Goal: Communication & Community: Answer question/provide support

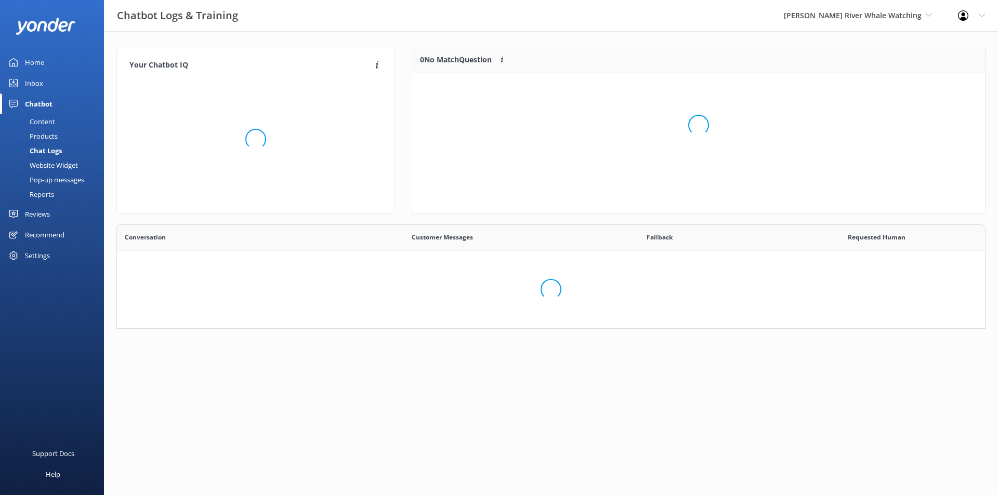
scroll to position [96, 564]
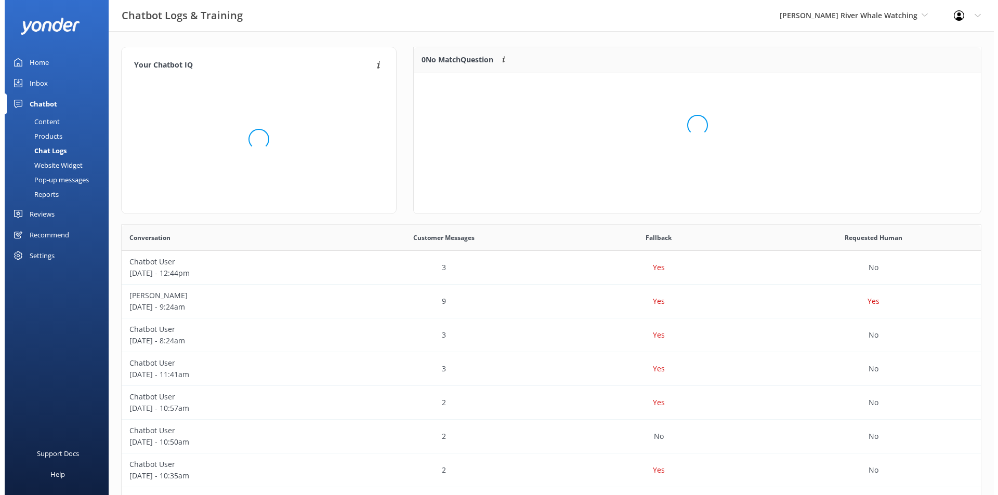
scroll to position [96, 558]
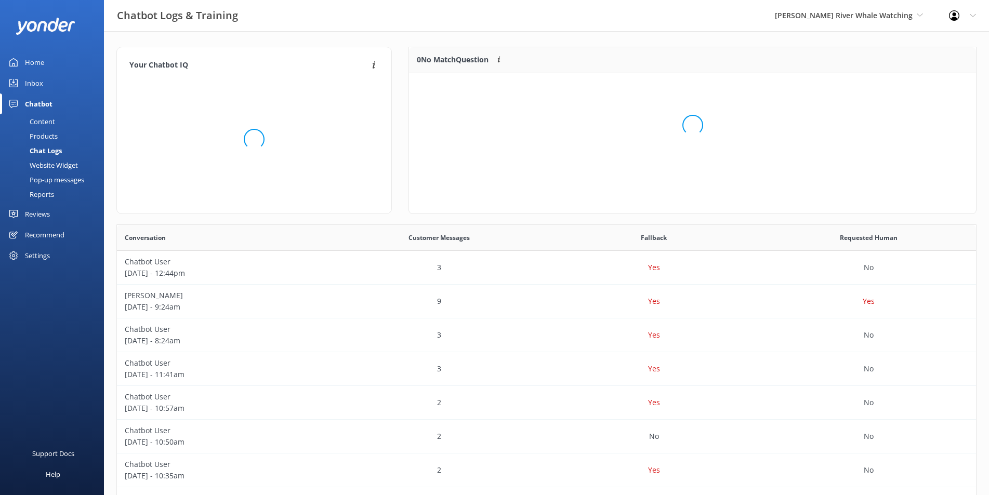
click at [38, 65] on div "Home" at bounding box center [34, 62] width 19 height 21
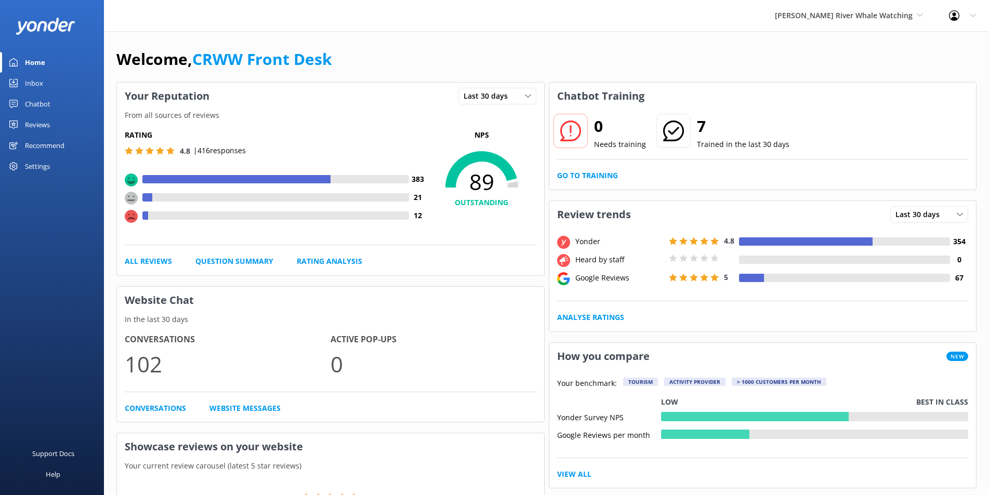
click at [41, 82] on div "Inbox" at bounding box center [34, 83] width 18 height 21
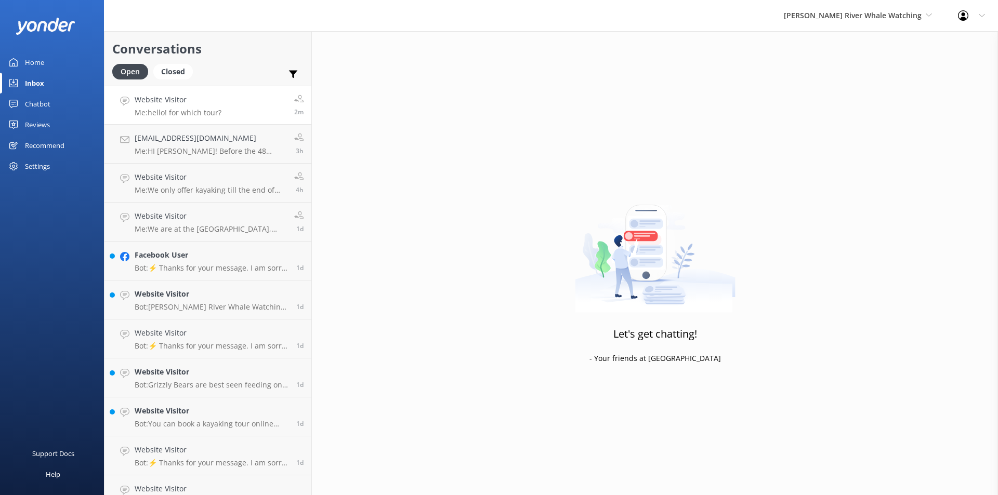
click at [155, 112] on p "Me: hello! for which tour?" at bounding box center [178, 112] width 87 height 9
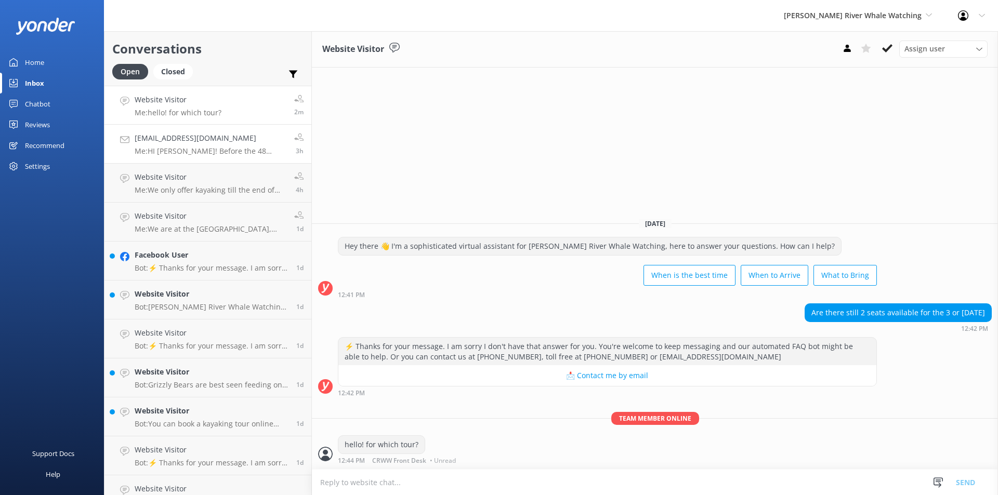
click at [219, 146] on div "[EMAIL_ADDRESS][DOMAIN_NAME] Me: HI [PERSON_NAME]! Before the 48 Hours in advan…" at bounding box center [211, 144] width 152 height 23
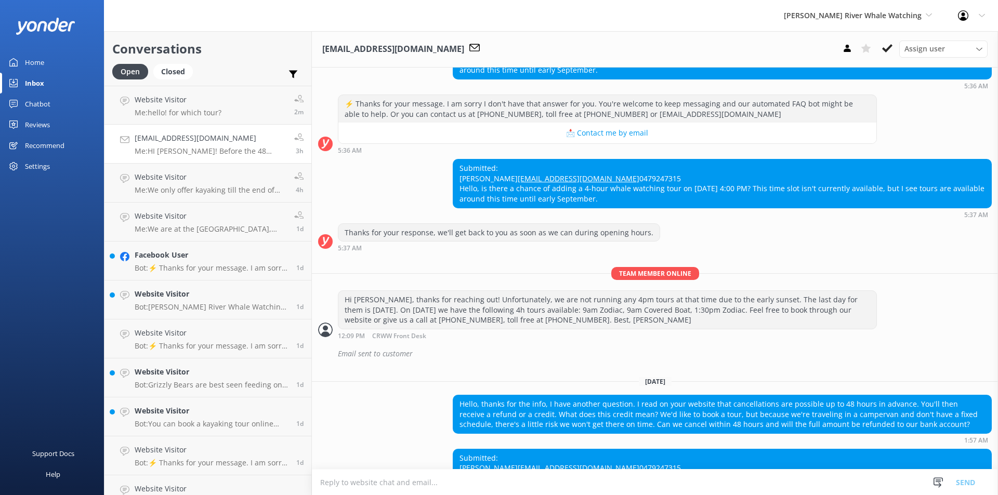
scroll to position [156, 0]
